Goal: Book appointment/travel/reservation

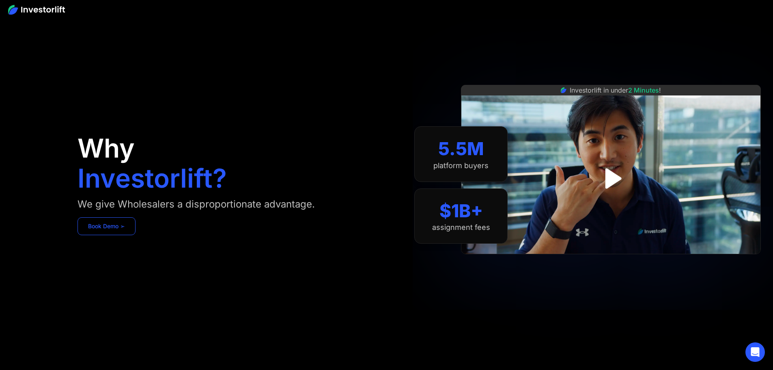
click at [136, 235] on link "Book Demo ➢" at bounding box center [107, 226] width 58 height 18
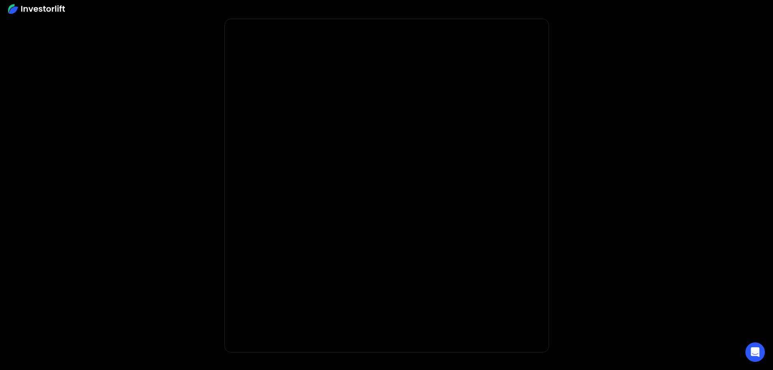
scroll to position [41, 0]
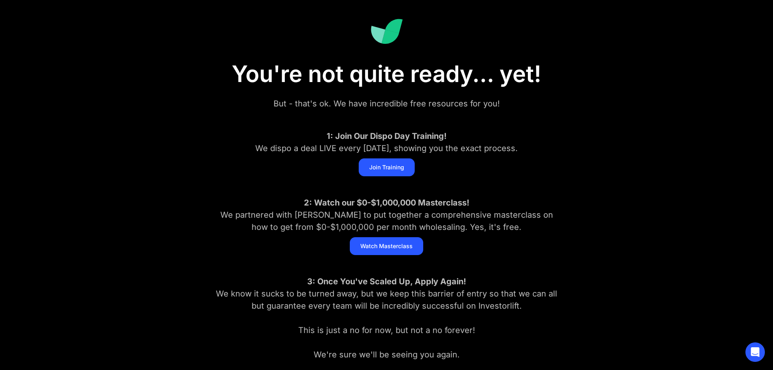
scroll to position [81, 0]
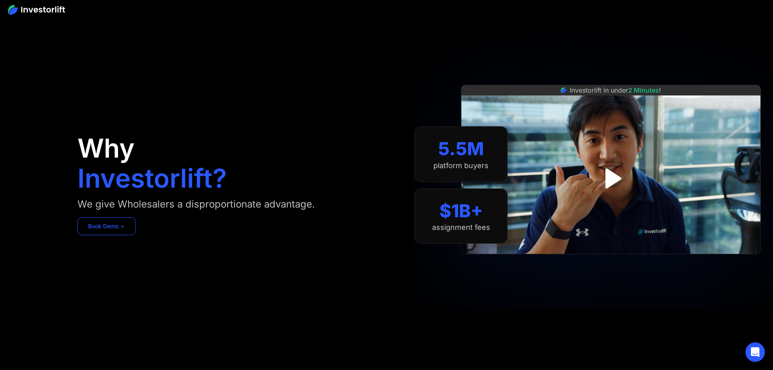
click at [136, 235] on link "Book Demo ➢" at bounding box center [107, 226] width 58 height 18
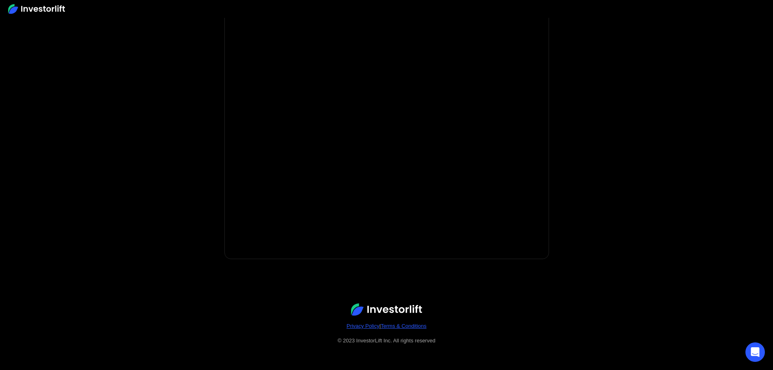
scroll to position [75, 0]
